Goal: Information Seeking & Learning: Learn about a topic

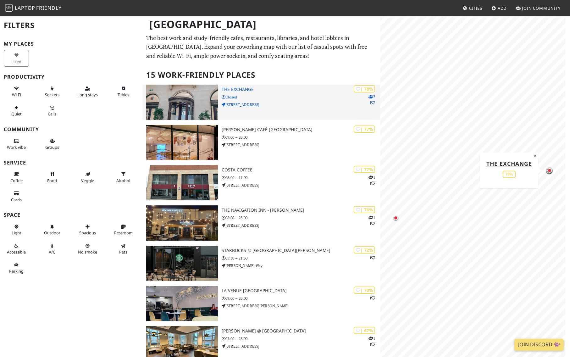
click at [177, 113] on img at bounding box center [182, 102] width 72 height 35
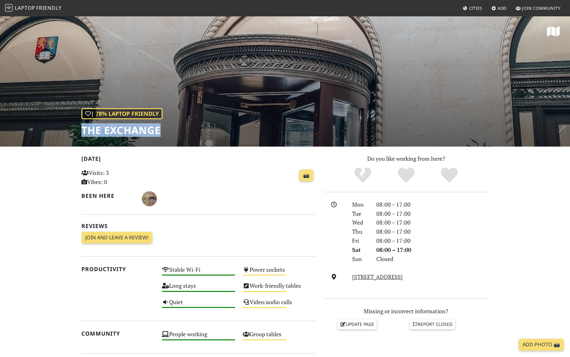
drag, startPoint x: 162, startPoint y: 128, endPoint x: 80, endPoint y: 128, distance: 82.7
click at [80, 128] on div "| 78% Laptop Friendly The Exchange" at bounding box center [285, 81] width 570 height 131
copy h1 "The Exchange"
